Goal: Task Accomplishment & Management: Manage account settings

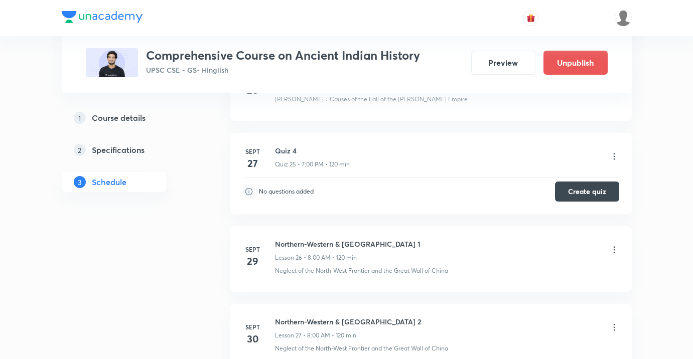
scroll to position [2699, 0]
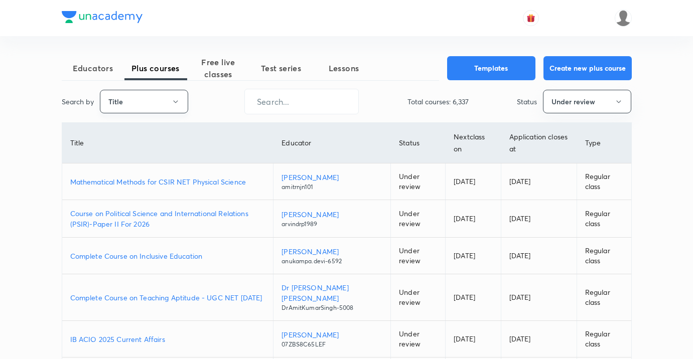
click at [135, 102] on button "Title" at bounding box center [144, 102] width 88 height 24
click at [133, 148] on span "Username" at bounding box center [143, 151] width 75 height 11
click at [311, 105] on input "text" at bounding box center [301, 102] width 113 height 26
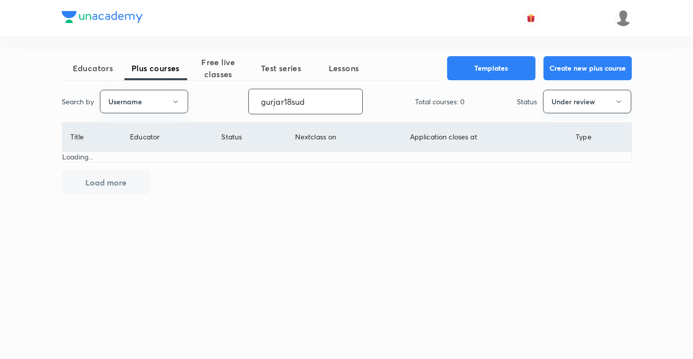
type input "gurjar18sud"
click at [587, 102] on button "Under review" at bounding box center [587, 102] width 88 height 24
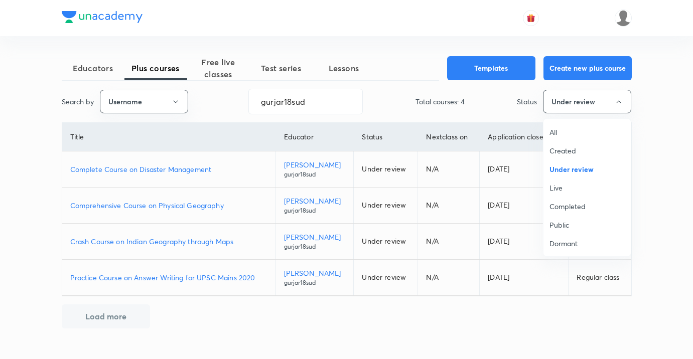
click at [559, 190] on span "Live" at bounding box center [587, 188] width 75 height 11
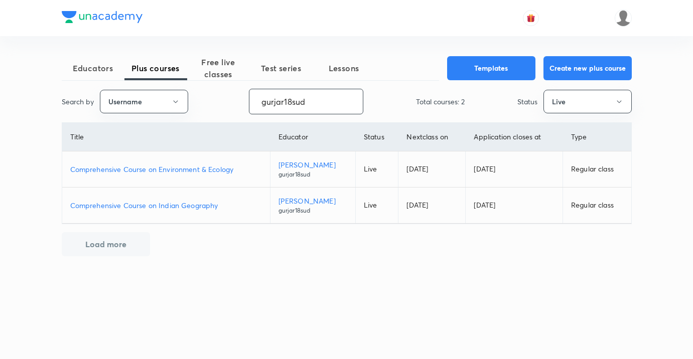
click at [299, 103] on input "gurjar18sud" at bounding box center [305, 102] width 113 height 26
click at [229, 66] on span "Free live classes" at bounding box center [218, 68] width 63 height 24
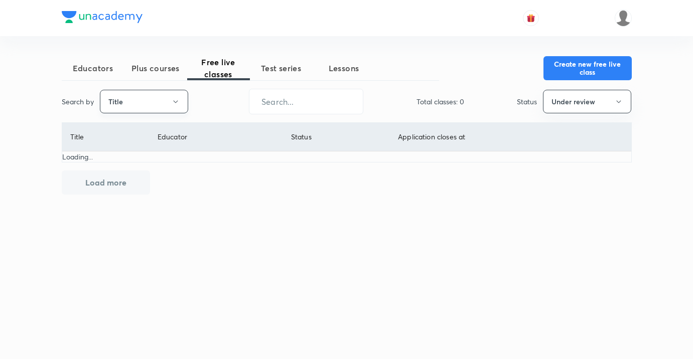
click at [155, 107] on button "Title" at bounding box center [144, 102] width 88 height 24
click at [133, 149] on span "Username" at bounding box center [143, 151] width 75 height 11
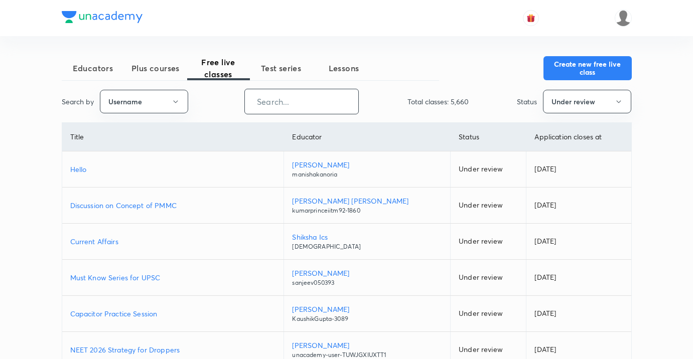
click at [328, 99] on input "text" at bounding box center [301, 102] width 113 height 26
paste input "gurjar18sud"
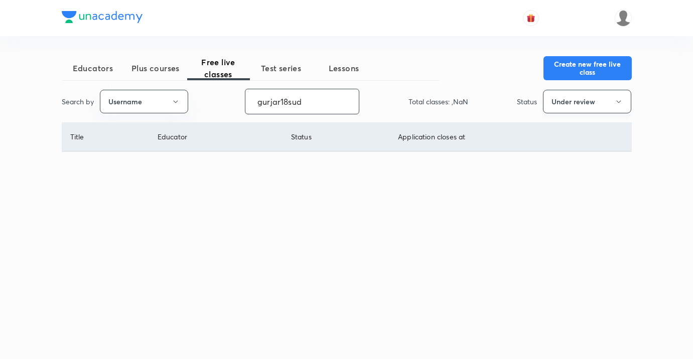
type input "gurjar18sud"
click at [582, 108] on button "Under review" at bounding box center [587, 102] width 88 height 24
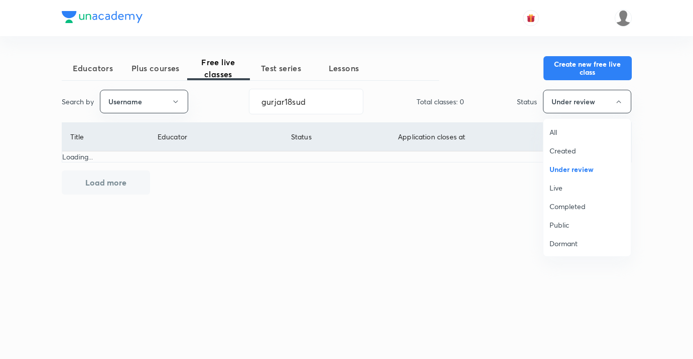
click at [560, 190] on span "Live" at bounding box center [587, 188] width 75 height 11
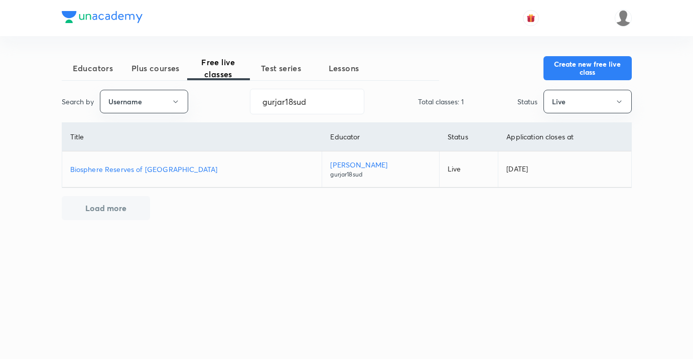
click at [150, 168] on p "Biosphere Reserves of [GEOGRAPHIC_DATA]" at bounding box center [192, 169] width 244 height 11
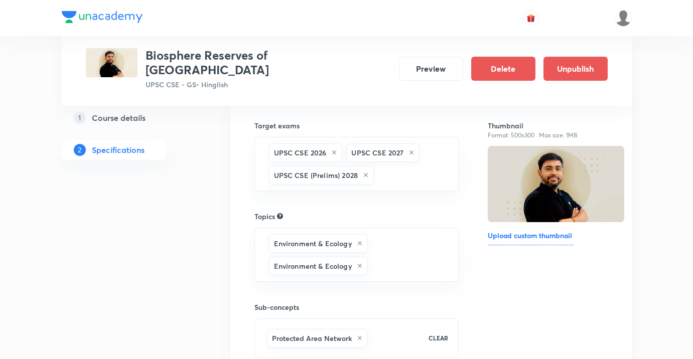
scroll to position [39, 0]
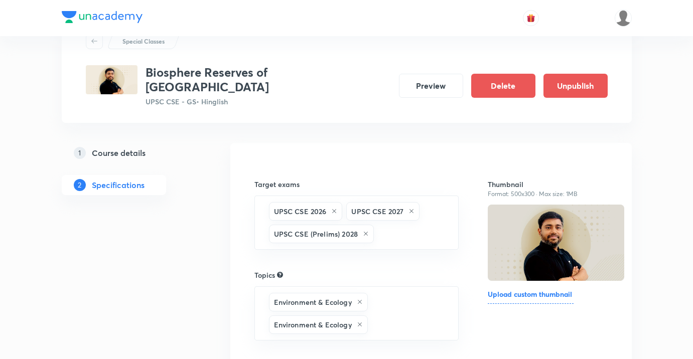
click at [140, 147] on h5 "Course details" at bounding box center [119, 153] width 54 height 12
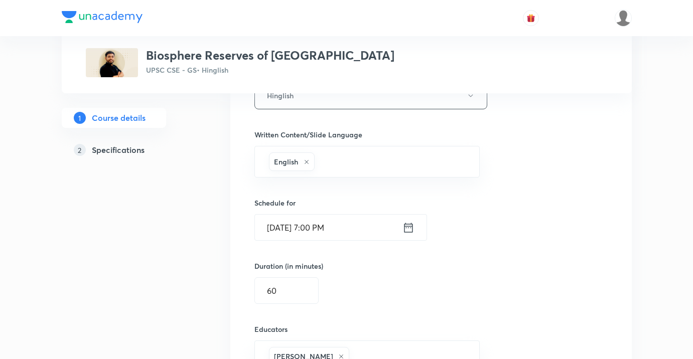
scroll to position [559, 0]
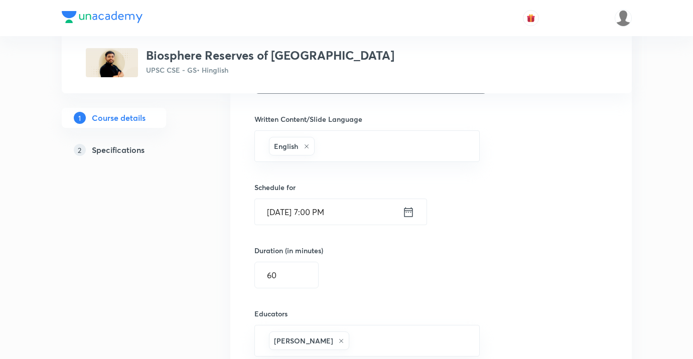
click at [355, 212] on input "Sept 3, 2025, 7:00 PM" at bounding box center [329, 212] width 148 height 26
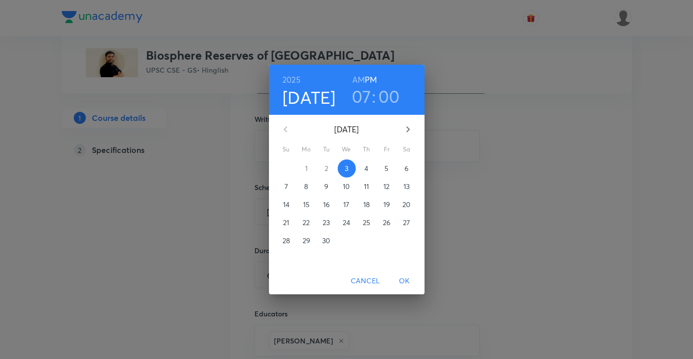
click at [407, 167] on p "6" at bounding box center [407, 169] width 4 height 10
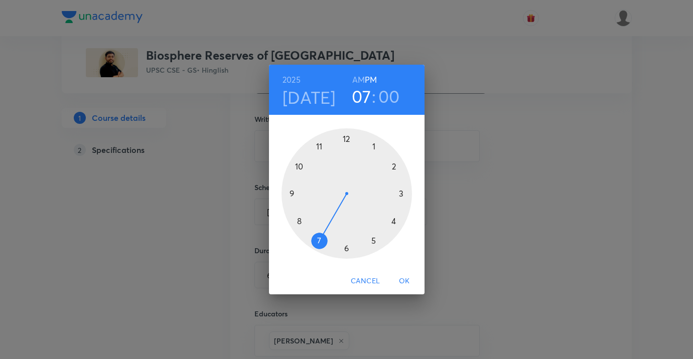
click at [404, 287] on span "OK" at bounding box center [405, 281] width 24 height 13
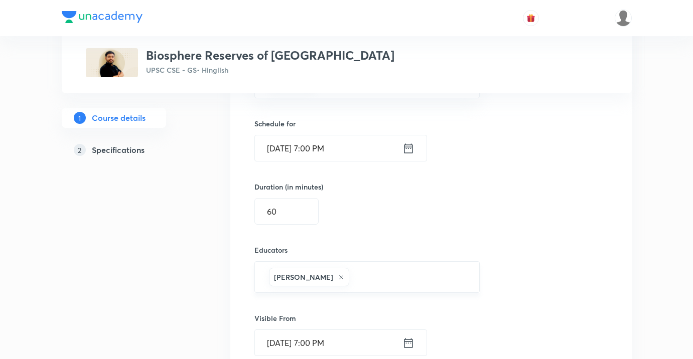
scroll to position [712, 0]
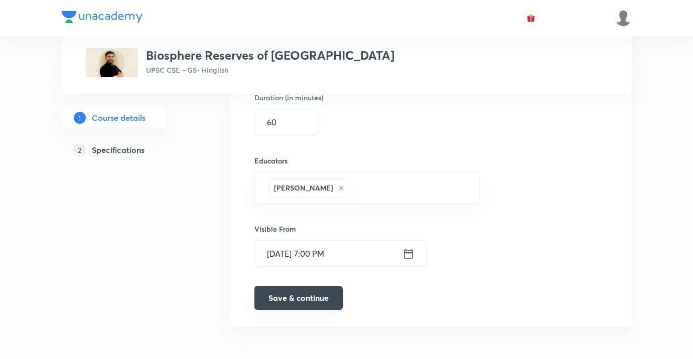
click at [315, 296] on button "Save & continue" at bounding box center [299, 298] width 88 height 24
